Goal: Obtain resource: Obtain resource

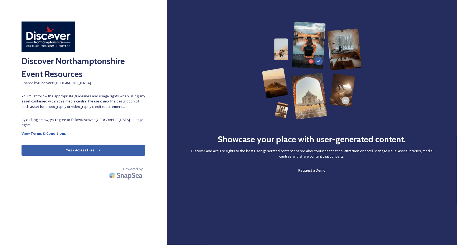
click at [87, 149] on button "Yes - Access Files" at bounding box center [84, 150] width 124 height 11
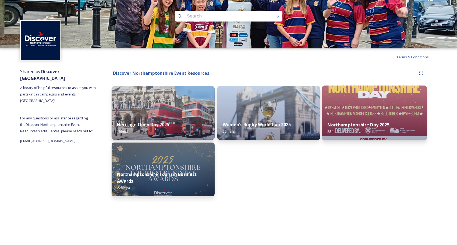
click at [377, 99] on img at bounding box center [374, 112] width 105 height 55
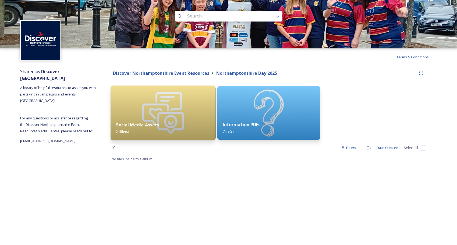
click at [146, 111] on img at bounding box center [162, 112] width 105 height 55
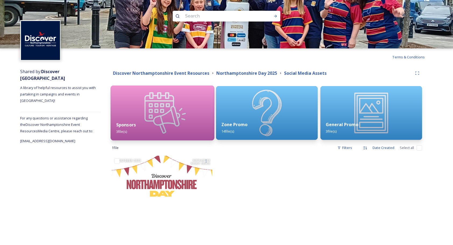
click at [145, 112] on img at bounding box center [162, 112] width 104 height 55
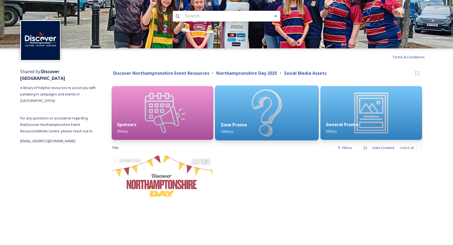
click at [238, 100] on img at bounding box center [267, 112] width 104 height 55
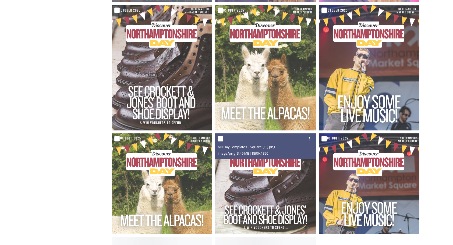
scroll to position [349, 0]
